Goal: Information Seeking & Learning: Learn about a topic

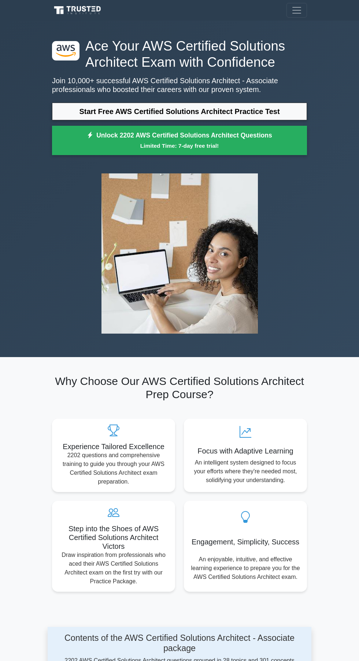
click at [170, 13] on div "Register" at bounding box center [180, 10] width 264 height 15
click at [23, 9] on nav "Register" at bounding box center [179, 10] width 359 height 21
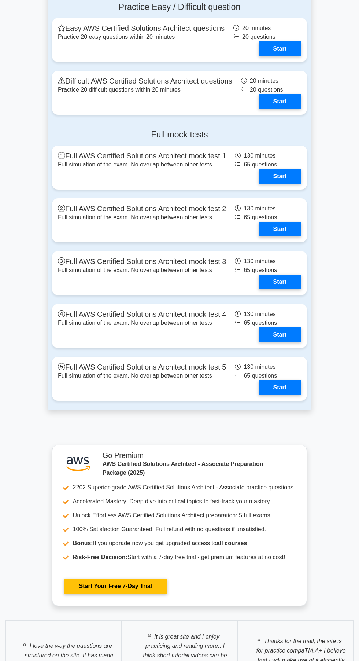
scroll to position [1861, 0]
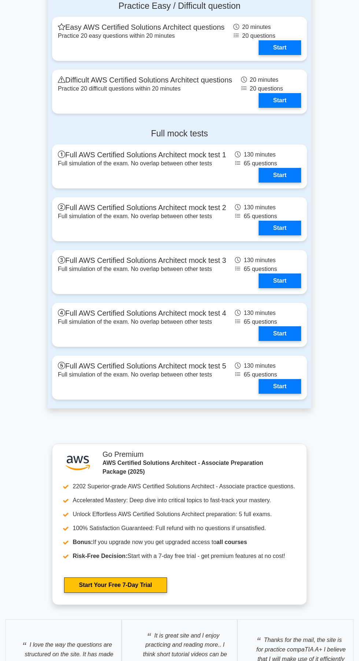
click at [259, 282] on link "Start" at bounding box center [280, 281] width 43 height 15
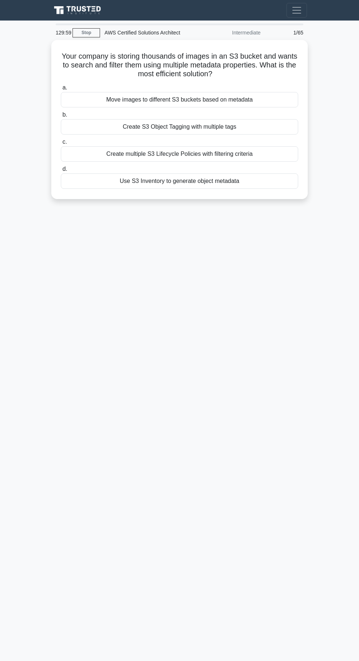
click at [53, 286] on div "129:59 Stop AWS Certified Solutions Architect Intermediate 1/65 Your company is…" at bounding box center [180, 206] width 264 height 367
click at [258, 325] on div "129:44 Stop AWS Certified Solutions Architect Intermediate 1/65 Your company is…" at bounding box center [180, 206] width 264 height 367
click at [51, 589] on main "129:35 Stop AWS Certified Solutions Architect Intermediate 1/65 Your company is…" at bounding box center [179, 341] width 359 height 640
click at [164, 539] on main "129:34 Stop AWS Certified Solutions Architect Intermediate 1/65 Your company is…" at bounding box center [179, 341] width 359 height 640
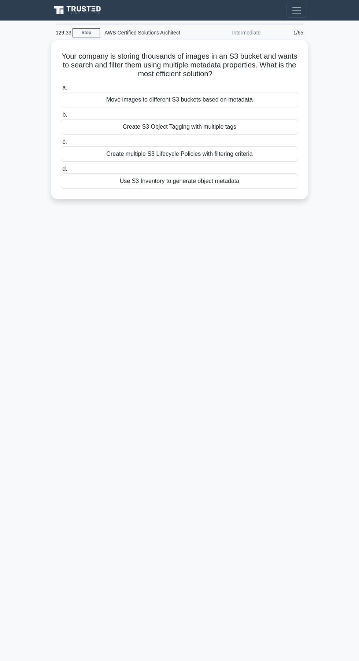
click at [279, 534] on main "129:33 Stop AWS Certified Solutions Architect Intermediate 1/65 Your company is…" at bounding box center [179, 341] width 359 height 640
click at [188, 191] on div "Your company is storing thousands of images in an S3 bucket and wants to search…" at bounding box center [179, 119] width 251 height 153
click at [191, 4] on div "Register" at bounding box center [180, 10] width 264 height 15
click at [168, 14] on div "Register" at bounding box center [180, 10] width 264 height 15
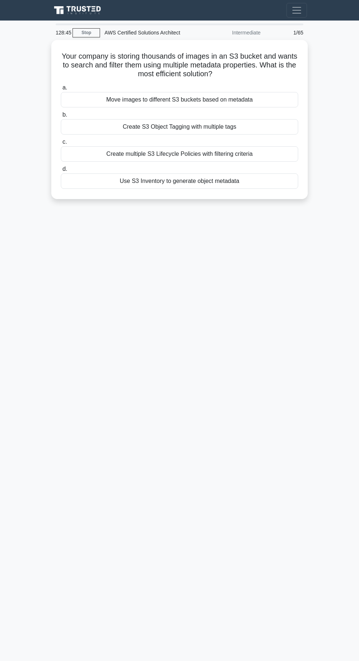
click at [26, 11] on nav "Register" at bounding box center [179, 10] width 359 height 21
click at [27, 11] on nav "Register" at bounding box center [179, 10] width 359 height 21
